Goal: Check status: Check status

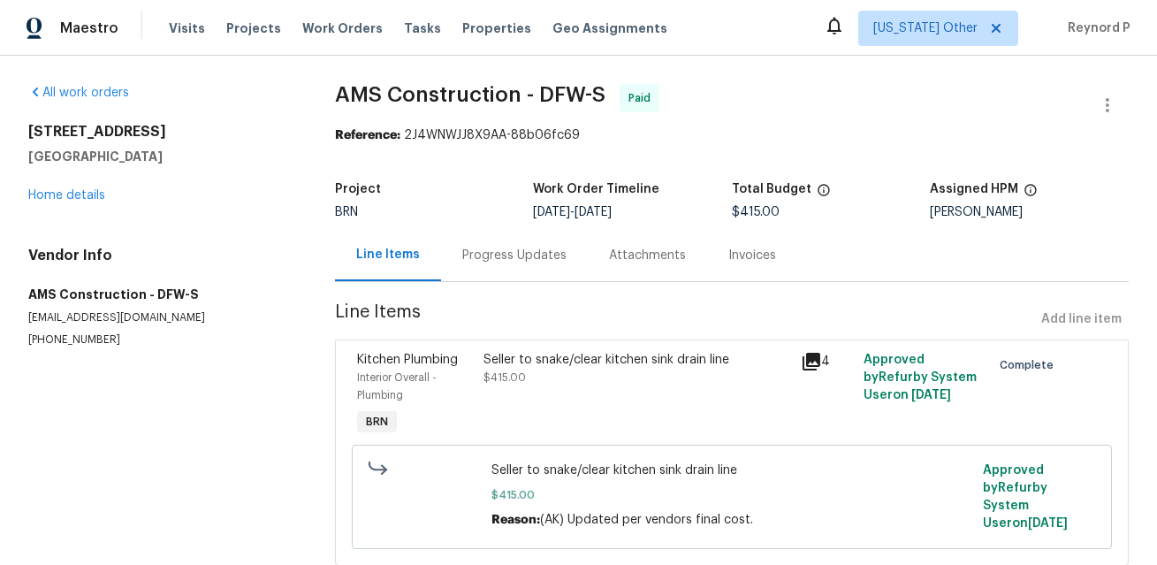
click at [536, 385] on div "Seller to snake/clear kitchen sink drain line $415.00" at bounding box center [637, 368] width 306 height 35
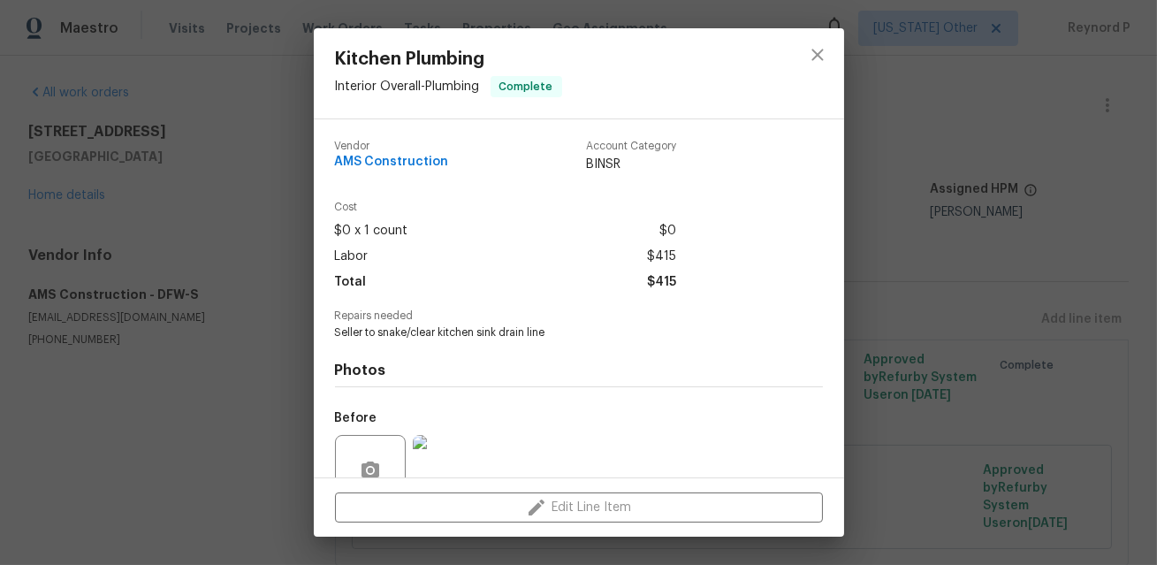
scroll to position [162, 0]
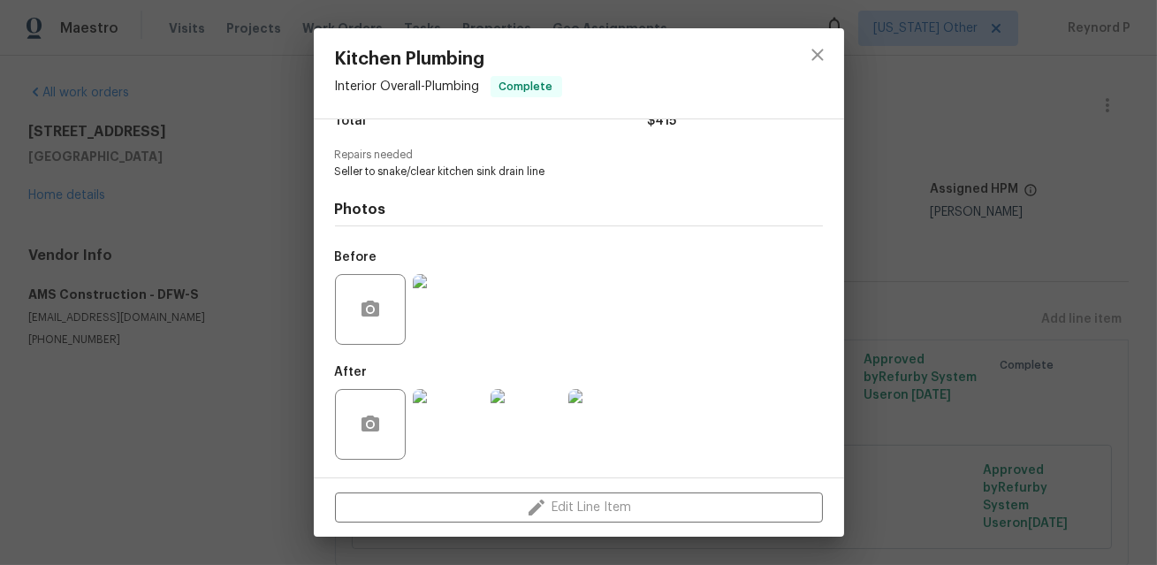
click at [245, 384] on div "Kitchen Plumbing Interior Overall - Plumbing Complete Vendor AMS Construction A…" at bounding box center [578, 282] width 1157 height 565
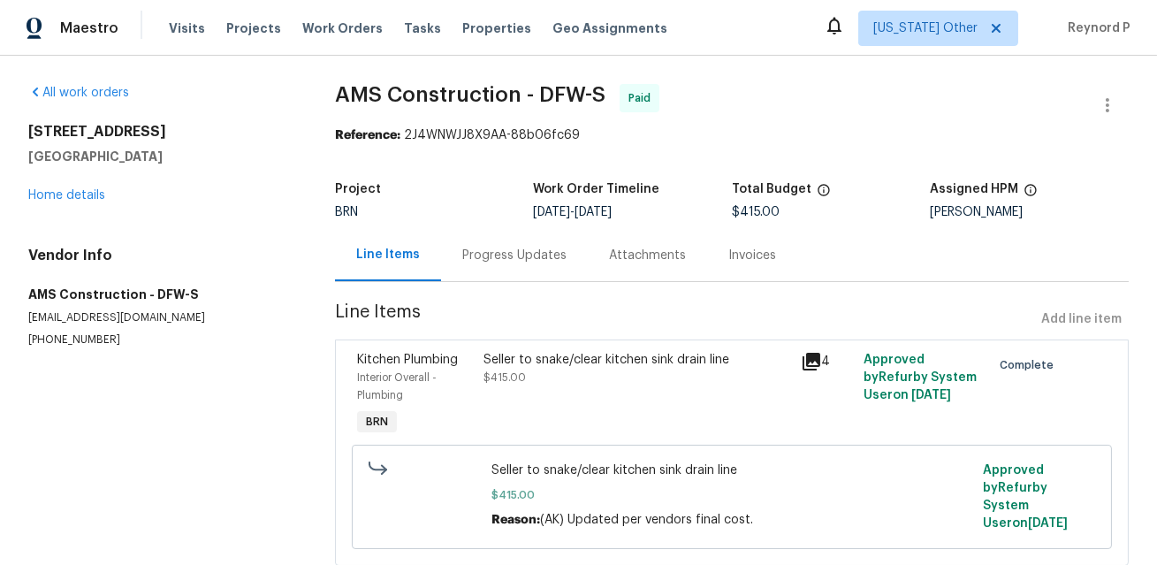
click at [505, 243] on div "Progress Updates" at bounding box center [514, 255] width 147 height 52
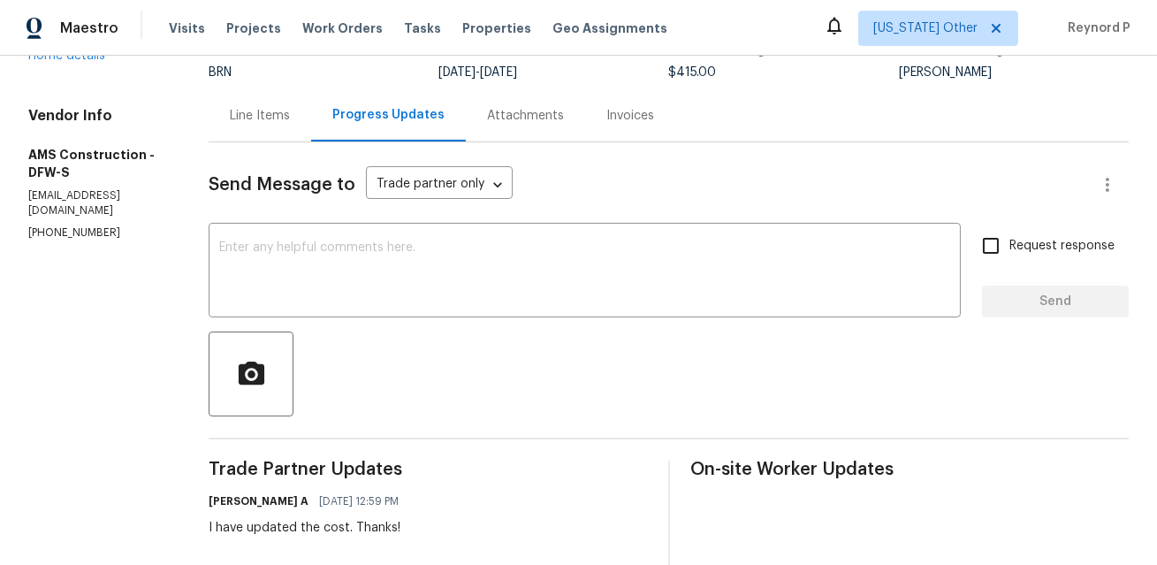
scroll to position [113, 0]
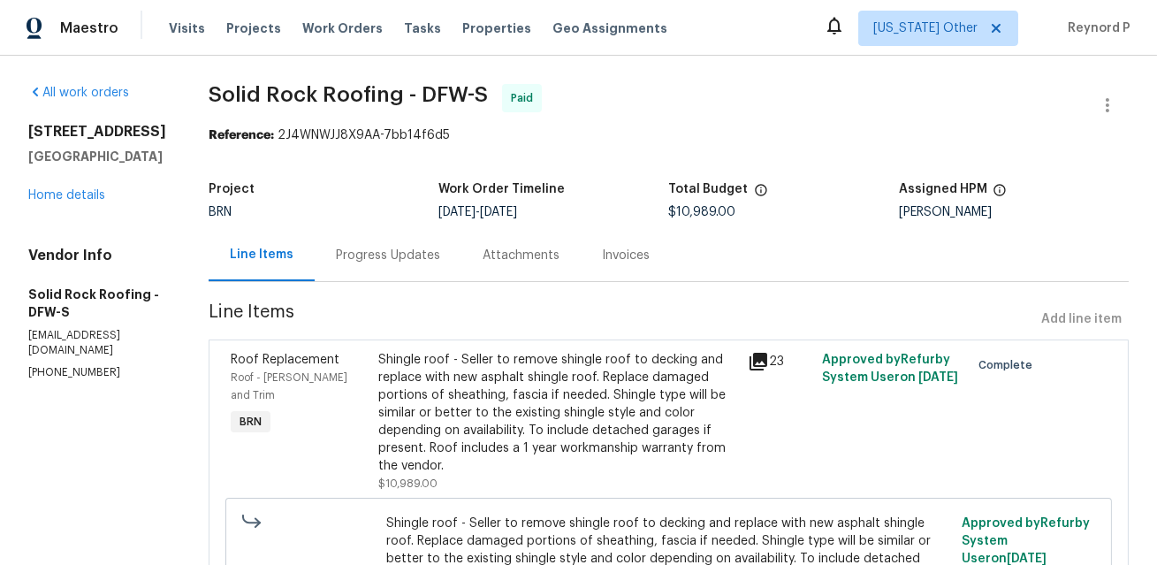
click at [504, 401] on div "Shingle roof - Seller to remove shingle roof to decking and replace with new as…" at bounding box center [557, 413] width 359 height 124
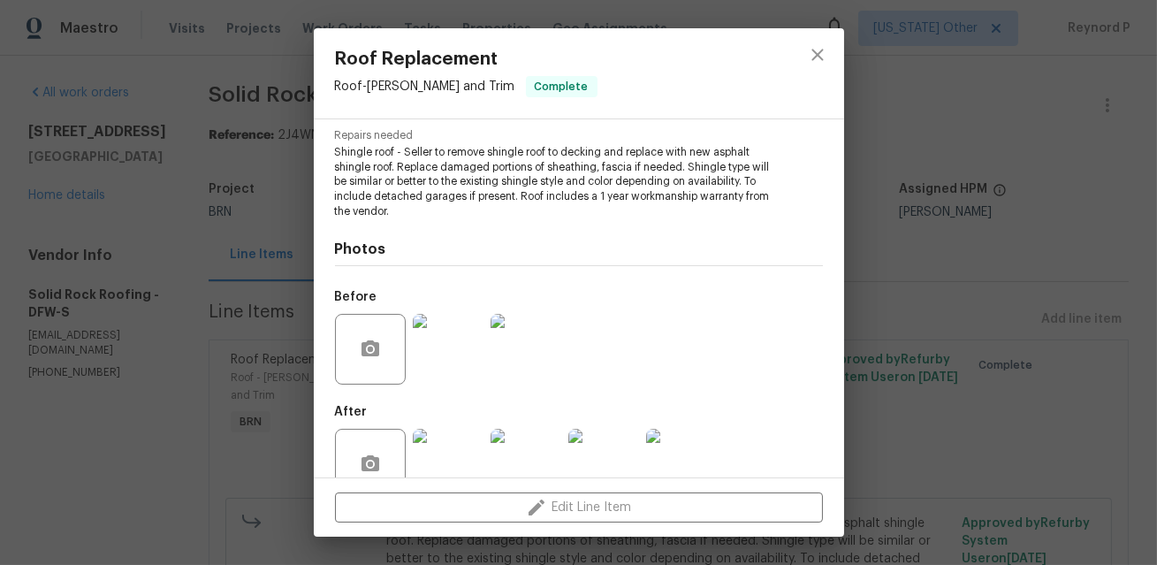
scroll to position [221, 0]
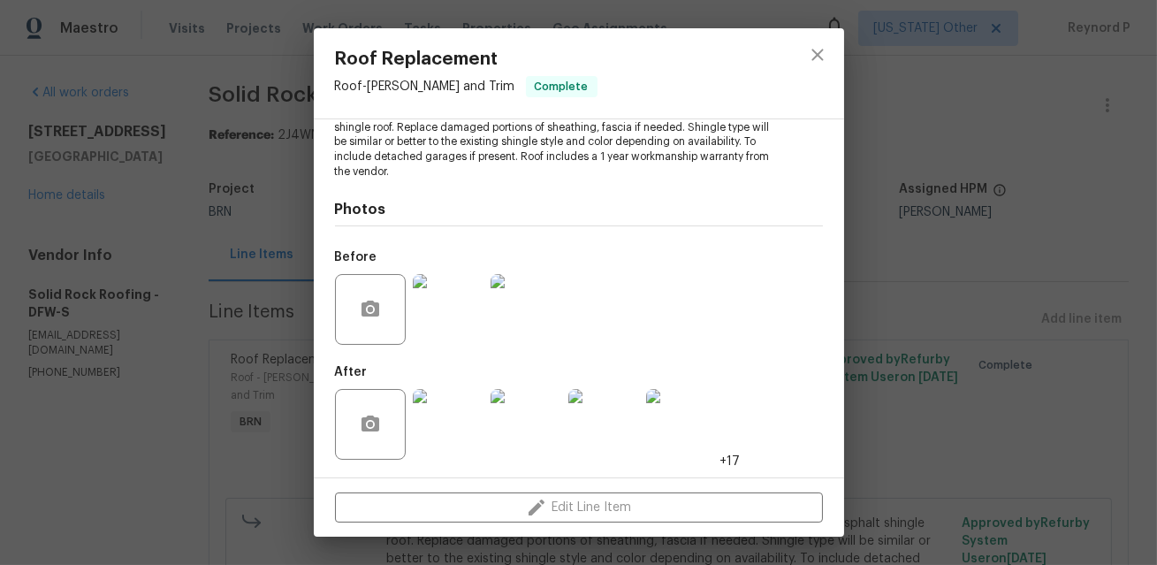
click at [247, 423] on div "Roof Replacement Roof - Eaves and Trim Complete Vendor Solid Rock Roofing Accou…" at bounding box center [578, 282] width 1157 height 565
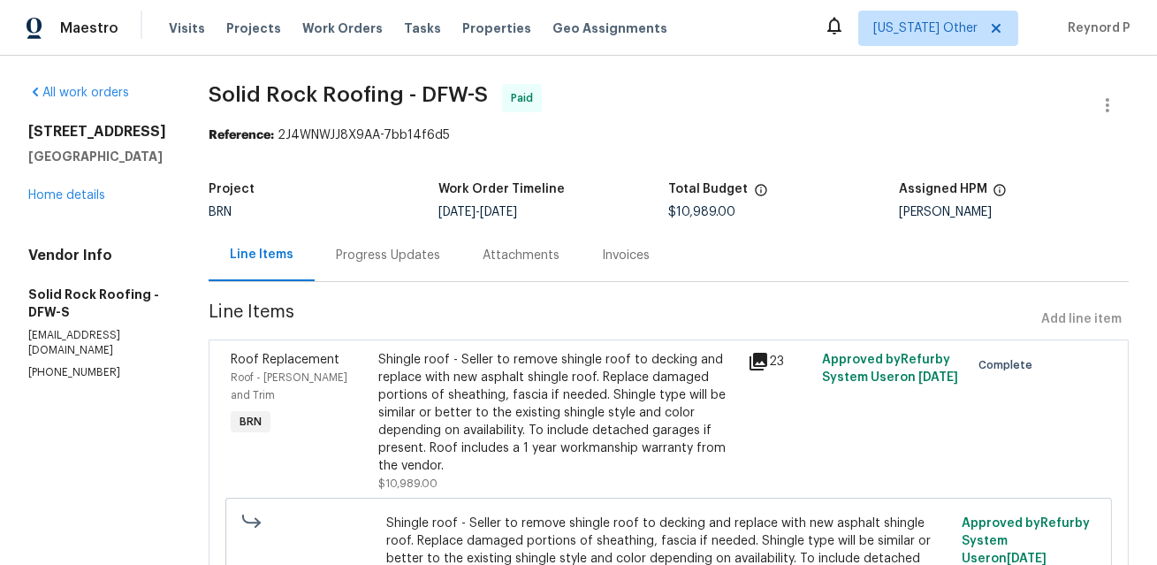
click at [409, 254] on div "Progress Updates" at bounding box center [388, 256] width 104 height 18
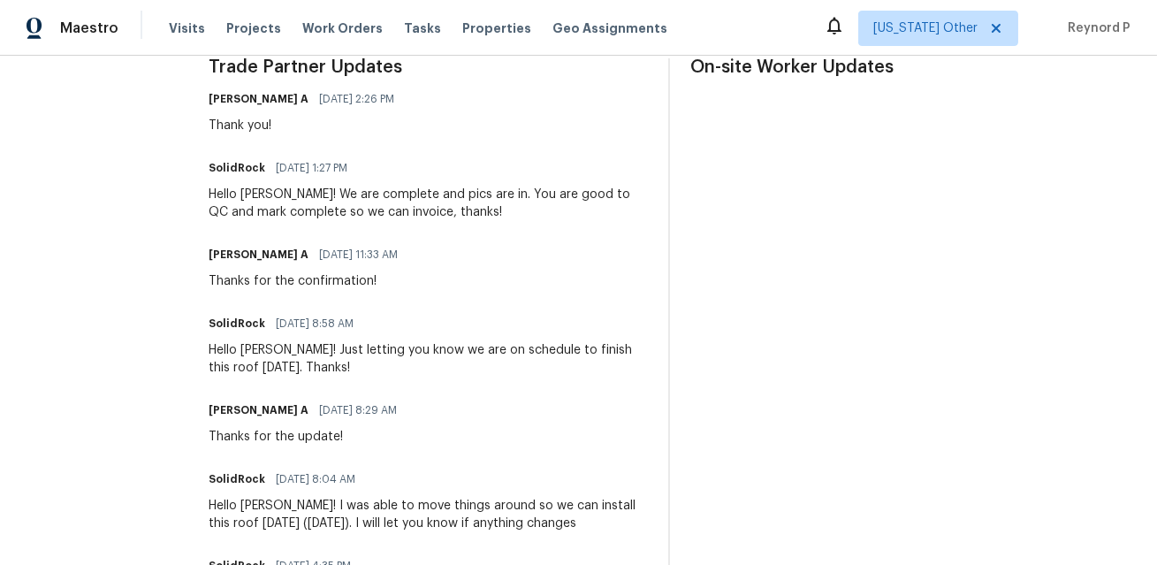
scroll to position [453, 0]
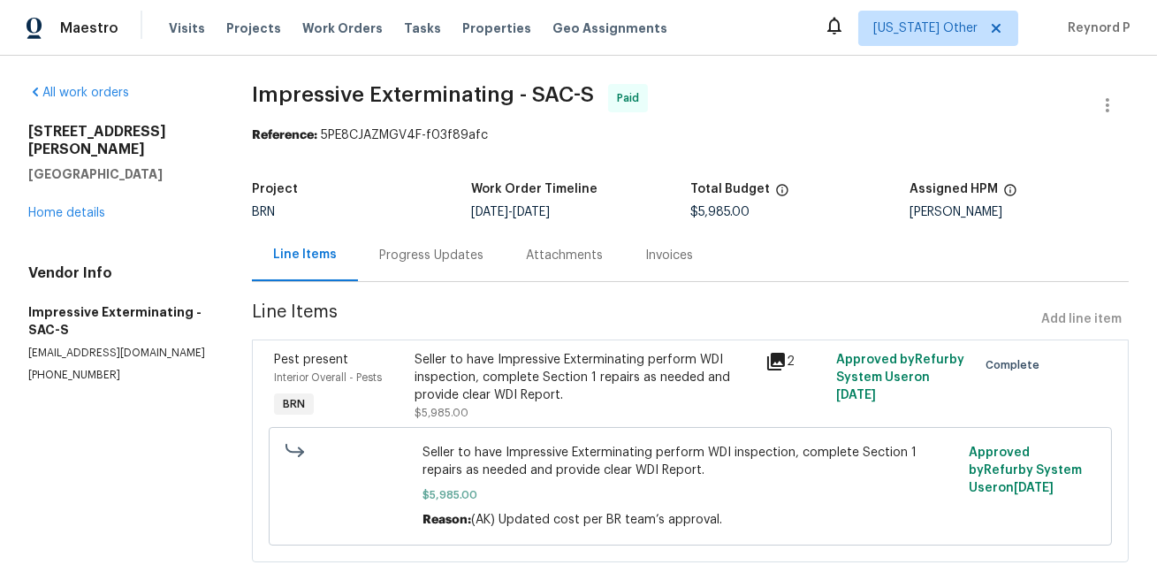
scroll to position [49, 0]
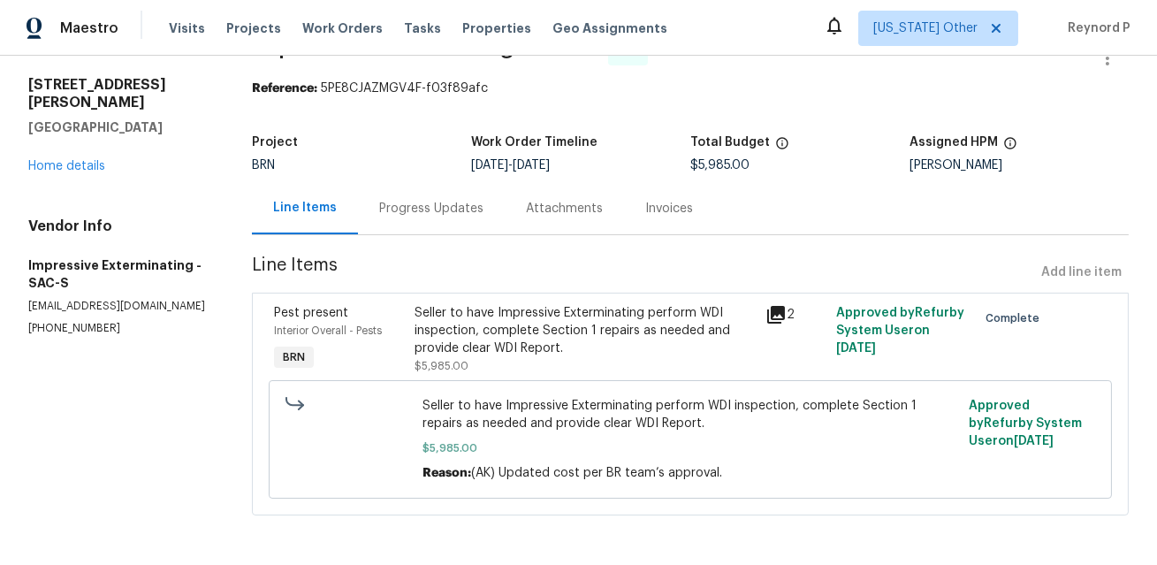
click at [416, 190] on div "Progress Updates" at bounding box center [431, 208] width 147 height 52
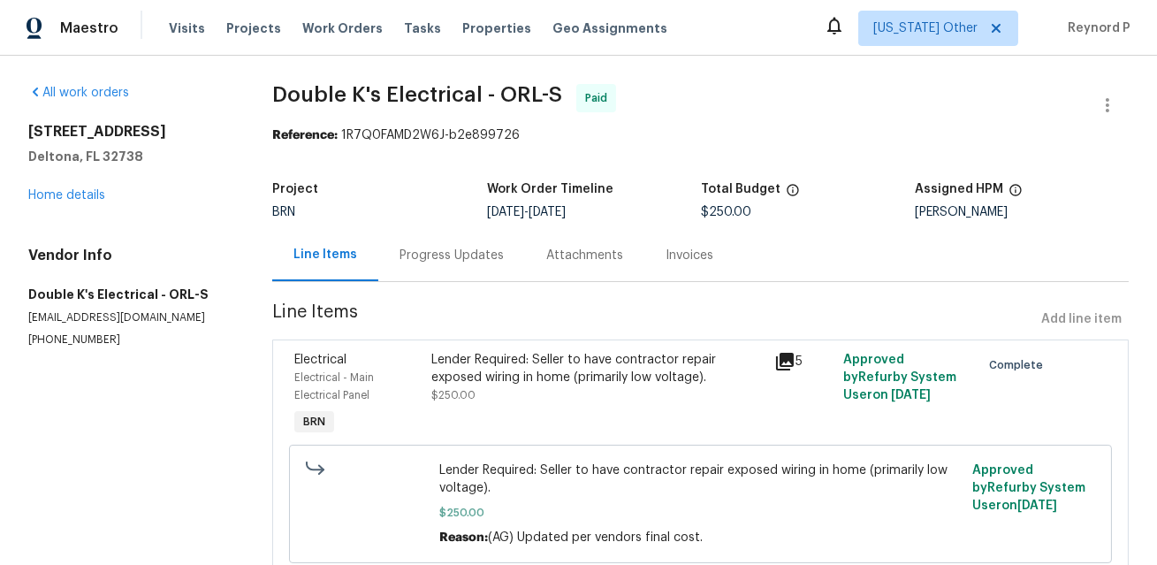
scroll to position [67, 0]
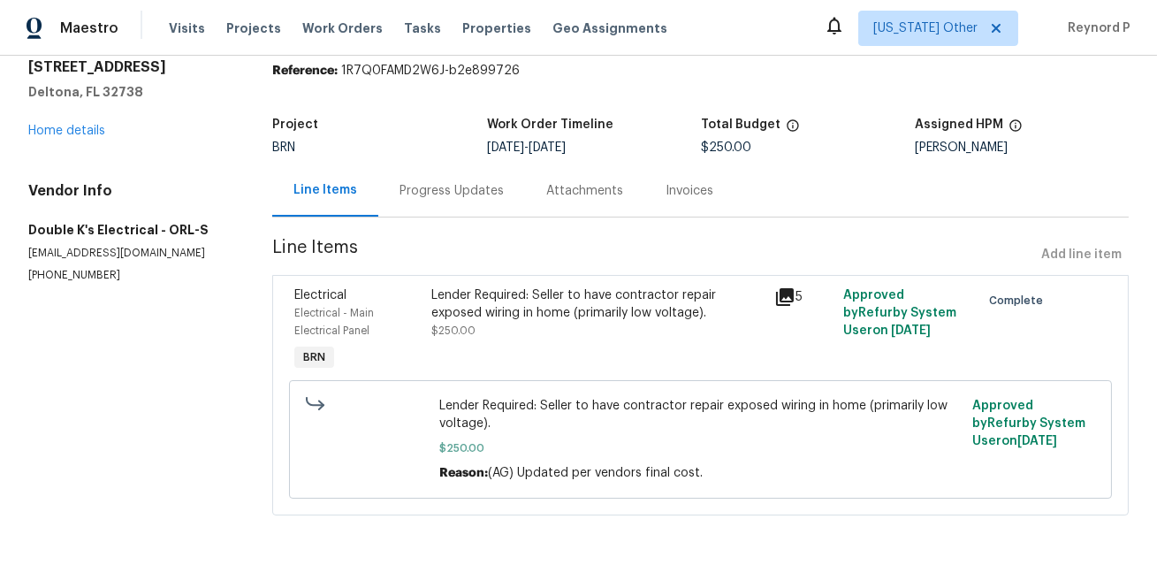
click at [530, 276] on div "Electrical Electrical - Main Electrical Panel BRN Lender Required: Seller to ha…" at bounding box center [700, 395] width 857 height 240
click at [506, 302] on div "Lender Required: Seller to have contractor repair exposed wiring in home (prima…" at bounding box center [598, 303] width 332 height 35
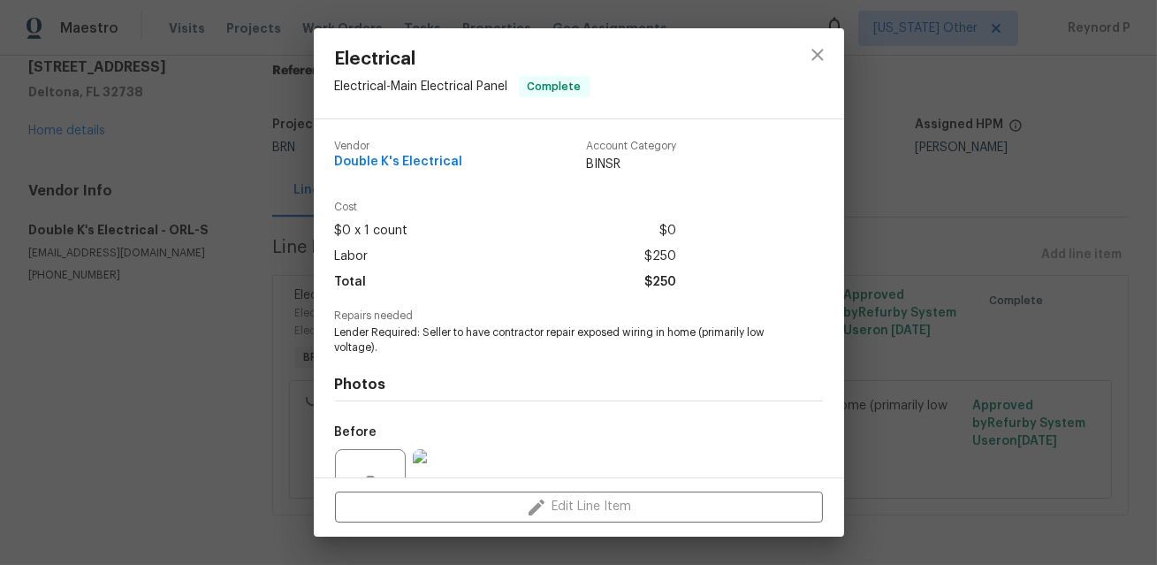
scroll to position [177, 0]
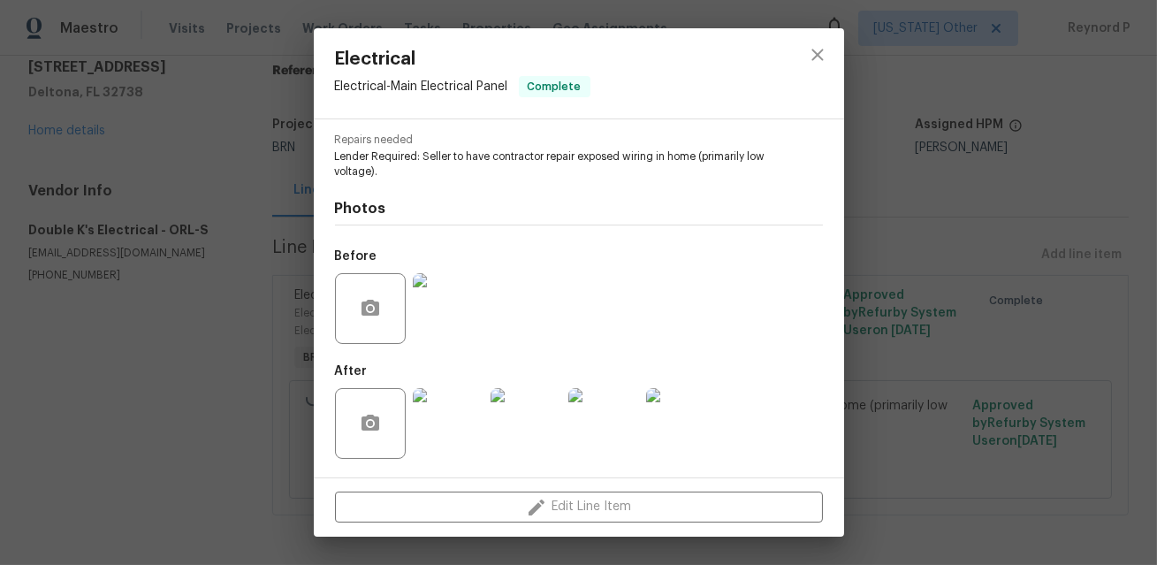
click at [207, 411] on div "Electrical Electrical - Main Electrical Panel Complete Vendor Double K's Electr…" at bounding box center [578, 282] width 1157 height 565
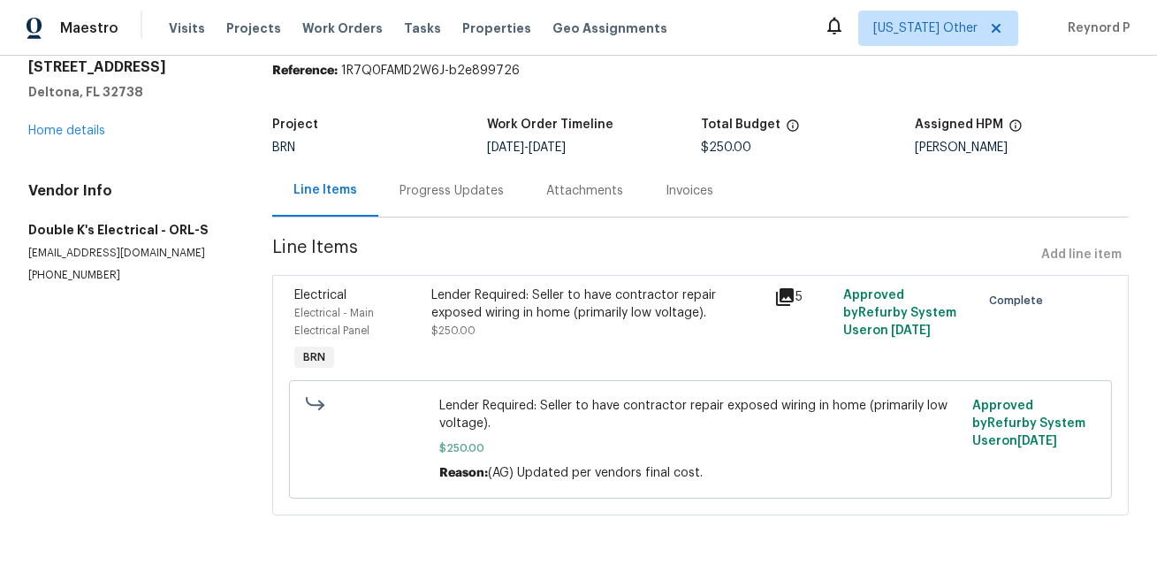
click at [426, 182] on div "Progress Updates" at bounding box center [452, 191] width 104 height 18
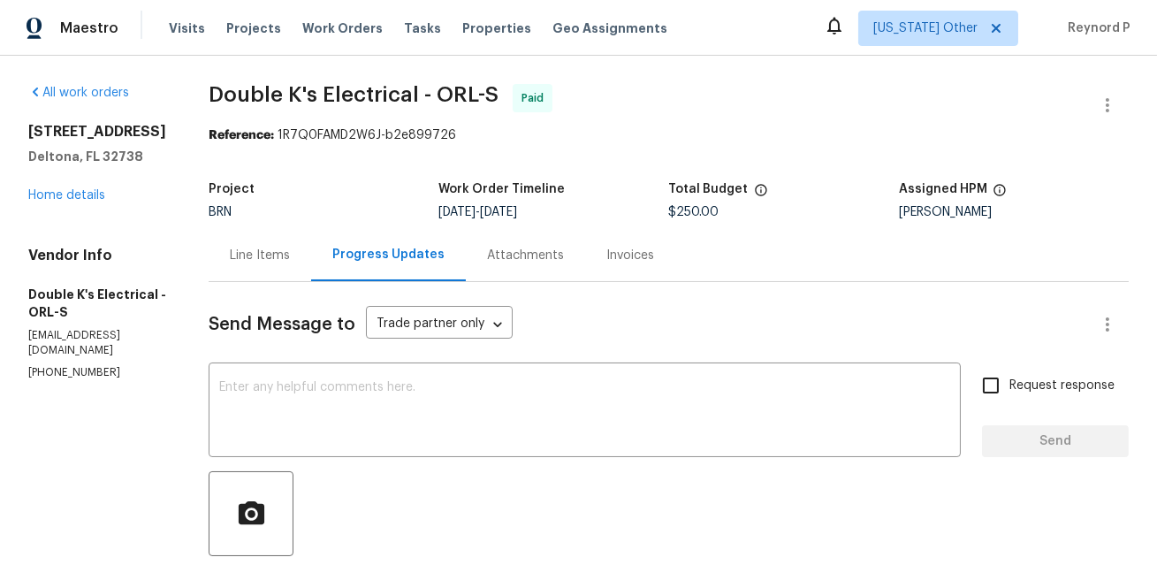
click at [273, 250] on div "Line Items" at bounding box center [260, 256] width 60 height 18
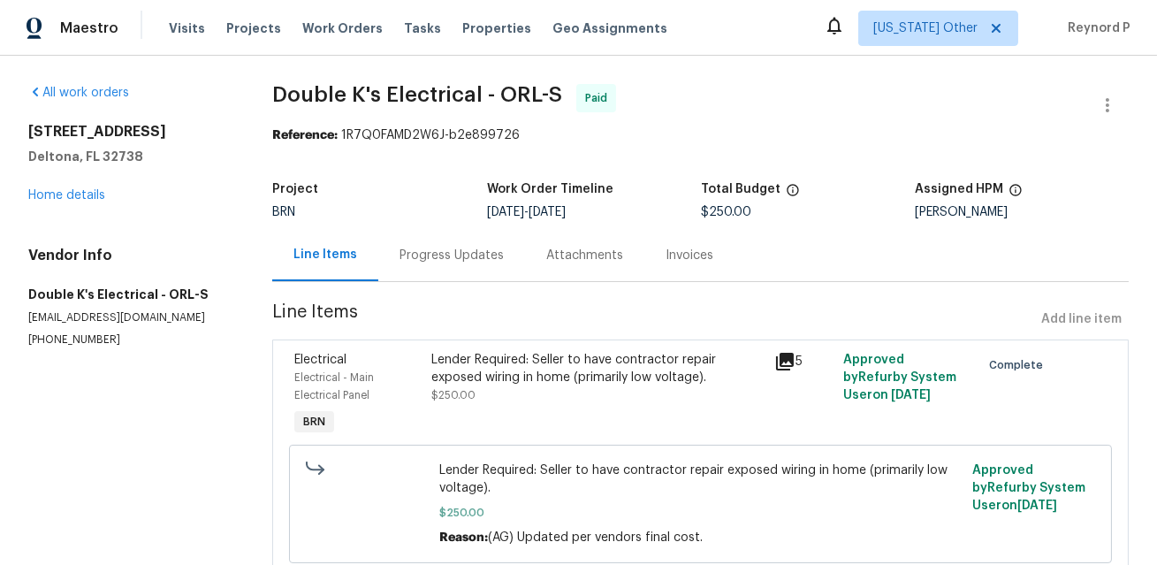
click at [698, 79] on div "All work orders 3201 S Dorchester Dr Deltona, FL 32738 Home details Vendor Info…" at bounding box center [578, 343] width 1157 height 574
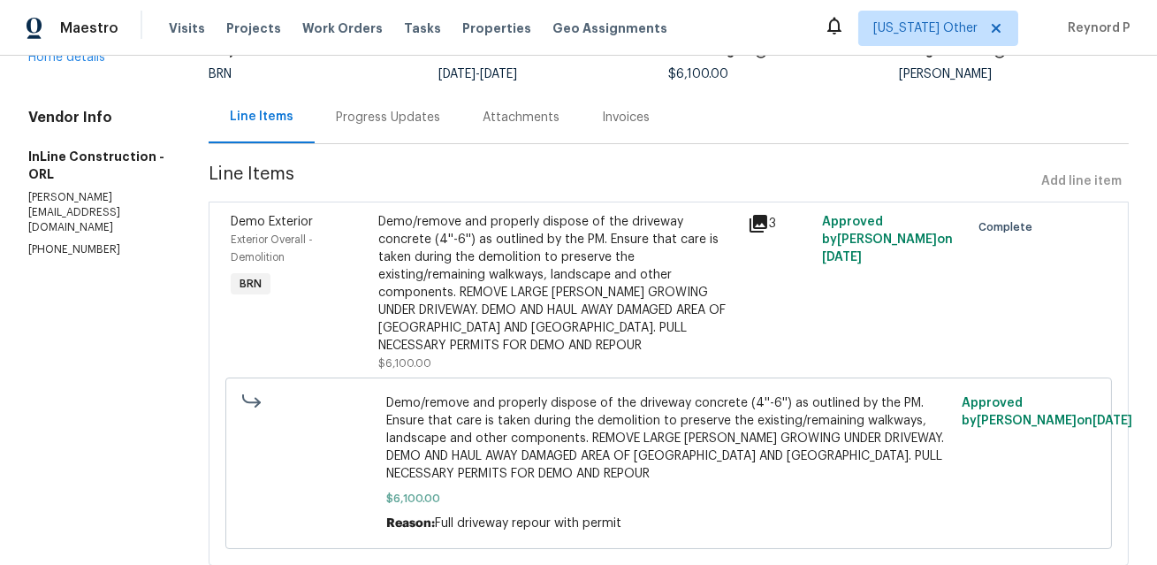
scroll to position [139, 0]
click at [391, 117] on div "Progress Updates" at bounding box center [388, 117] width 104 height 18
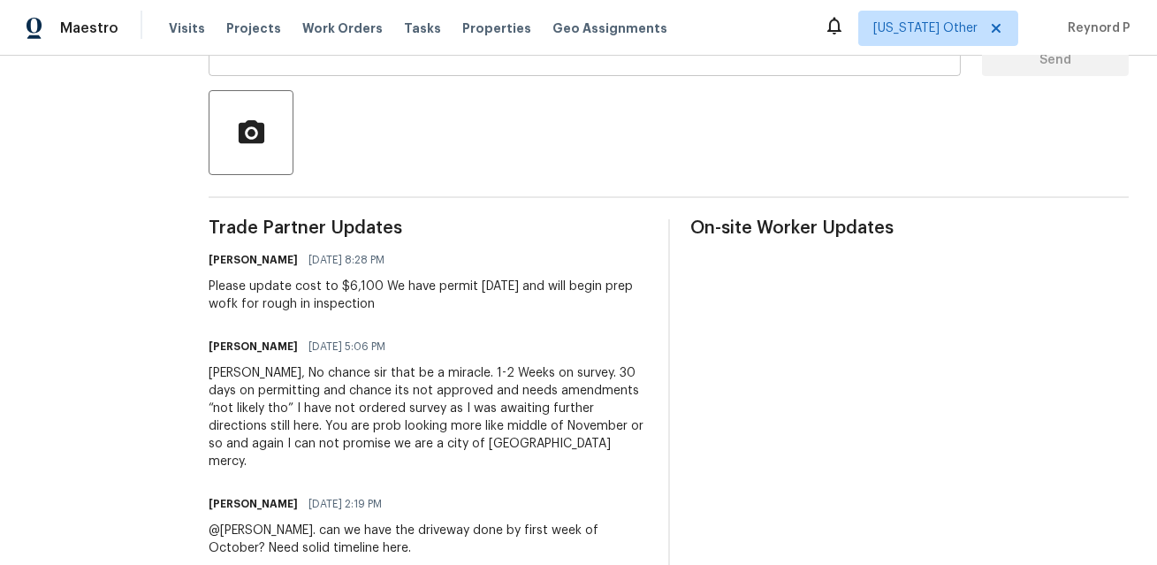
scroll to position [1046, 0]
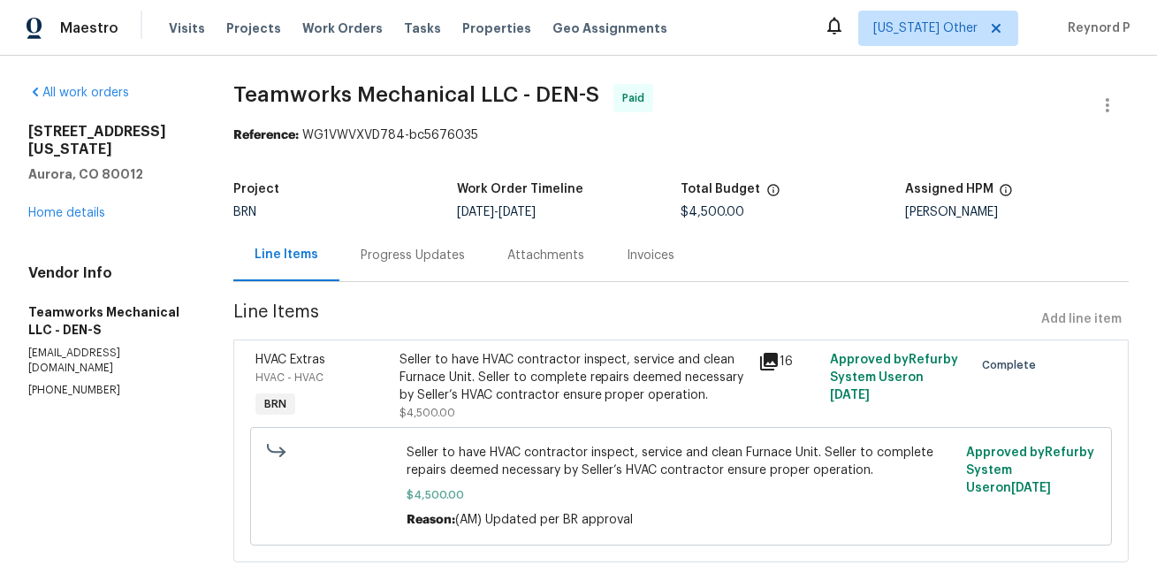
click at [519, 379] on div "Seller to have HVAC contractor inspect, service and clean Furnace Unit. Seller …" at bounding box center [574, 377] width 348 height 53
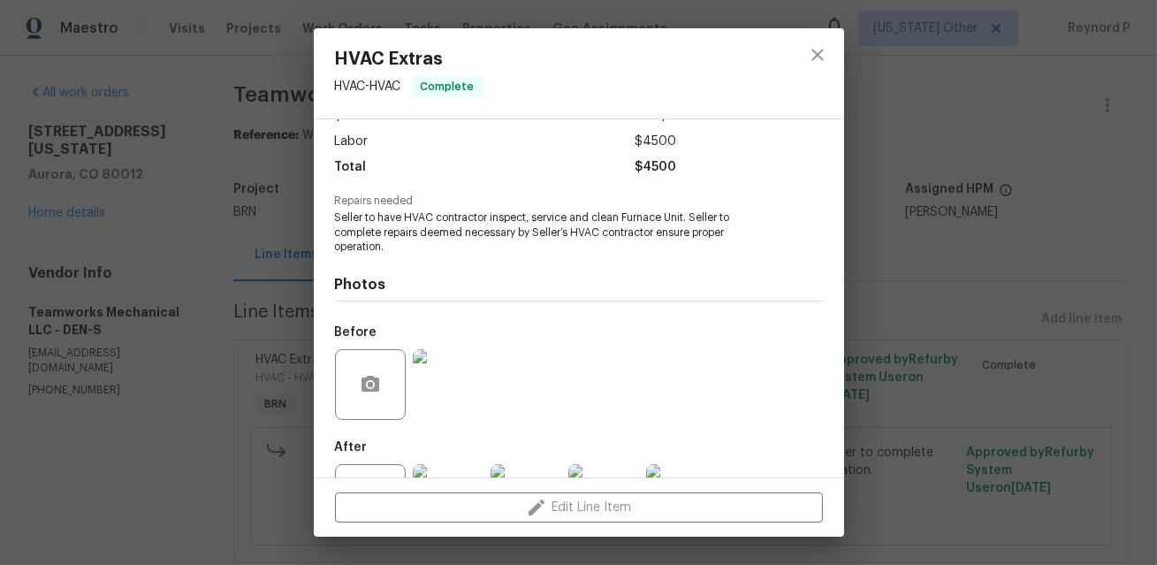
scroll to position [191, 0]
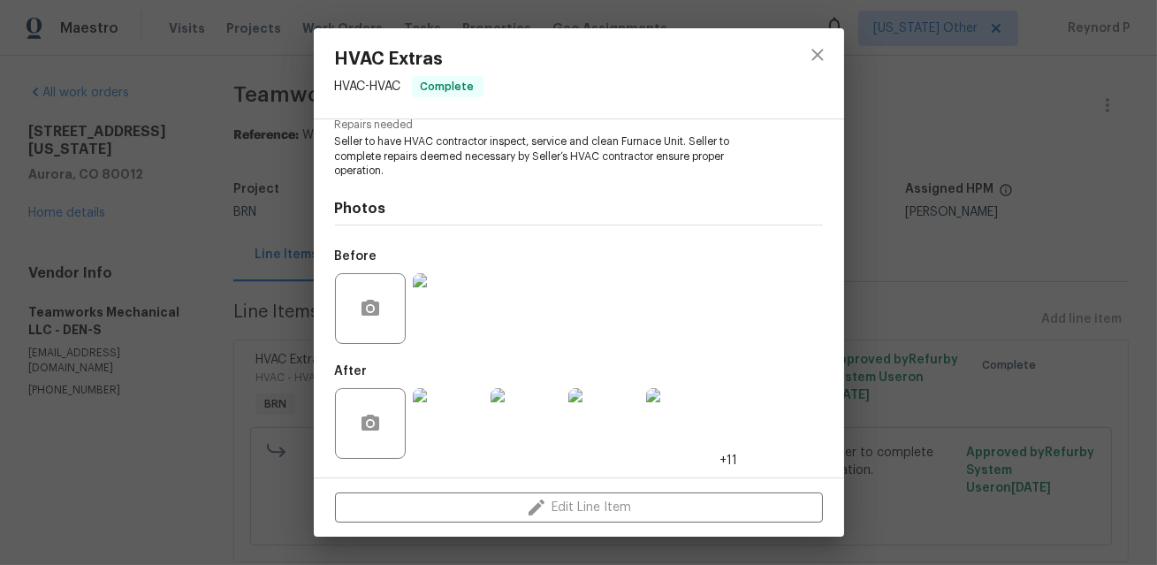
click at [255, 433] on div "HVAC Extras HVAC - HVAC Complete Vendor Teamworks Mechanical LLC Account Catego…" at bounding box center [578, 282] width 1157 height 565
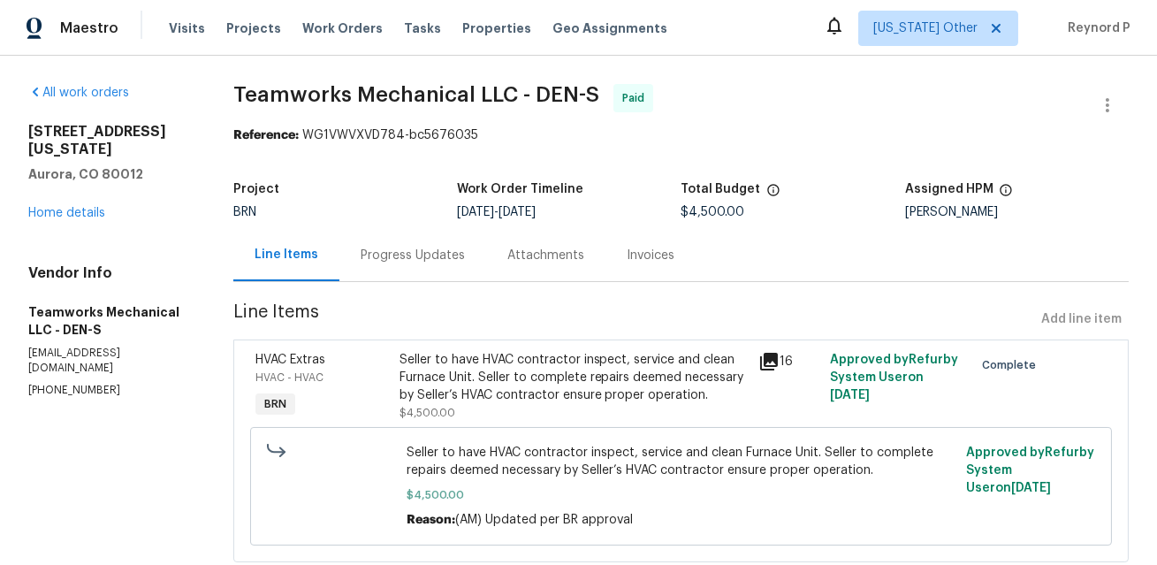
click at [409, 258] on div "Progress Updates" at bounding box center [413, 256] width 104 height 18
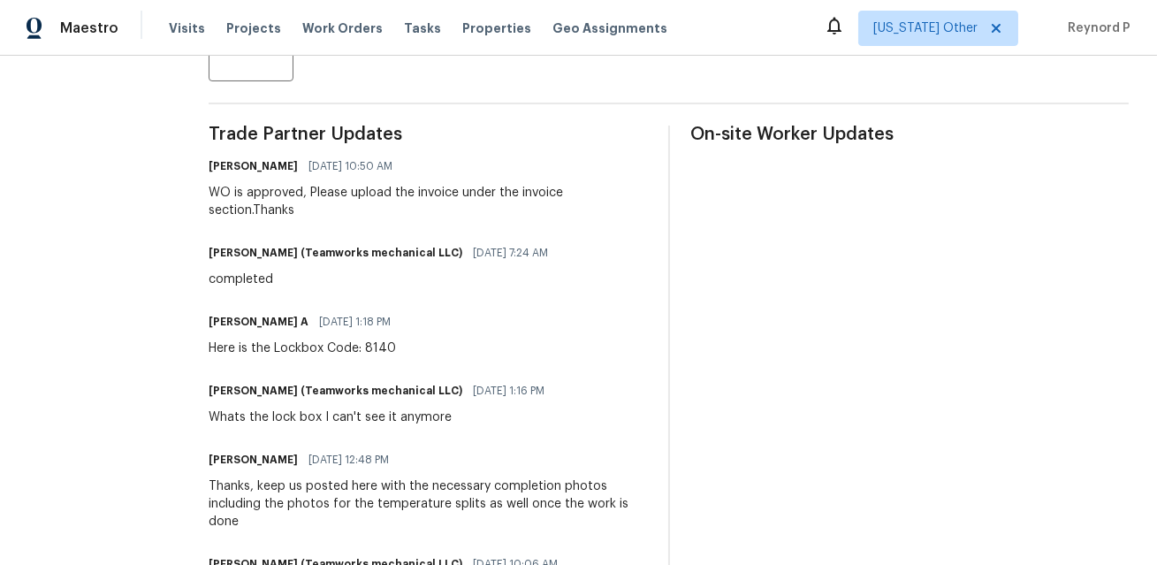
scroll to position [473, 0]
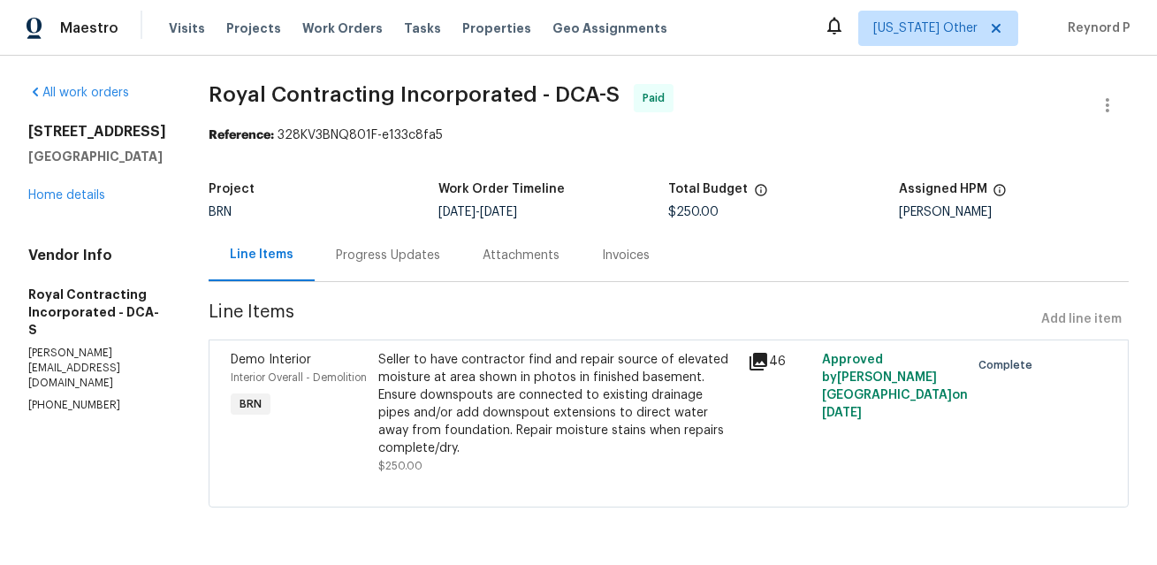
click at [423, 261] on div "Progress Updates" at bounding box center [388, 256] width 104 height 18
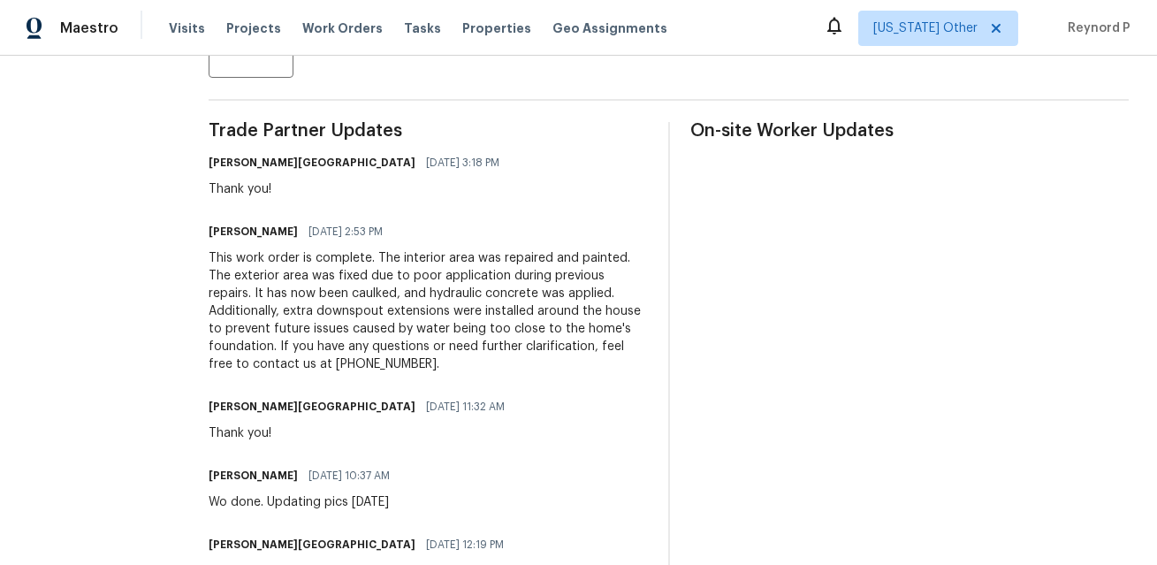
scroll to position [424, 0]
